Goal: Register for event/course

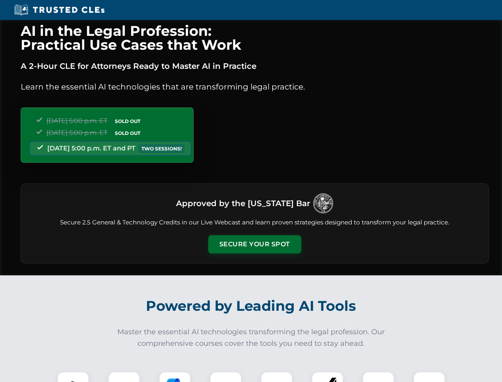
click at [254, 244] on button "Secure Your Spot" at bounding box center [254, 244] width 93 height 18
click at [73, 377] on img at bounding box center [73, 387] width 23 height 23
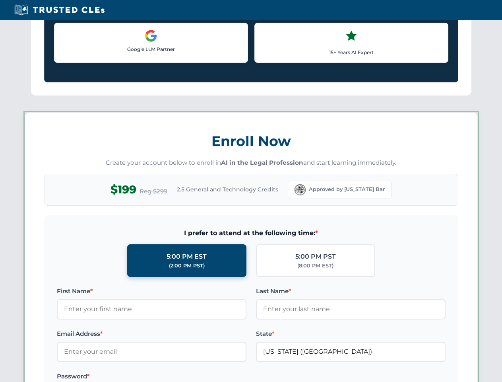
click at [175, 377] on label "Password *" at bounding box center [152, 376] width 190 height 10
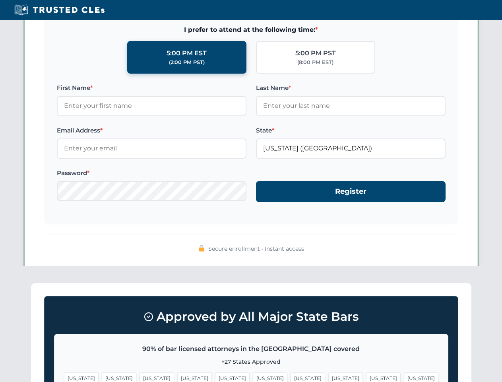
click at [366, 377] on span "[US_STATE]" at bounding box center [383, 378] width 35 height 12
